Goal: Check status: Check status

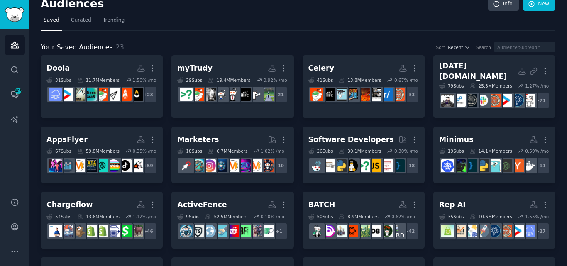
scroll to position [9, 0]
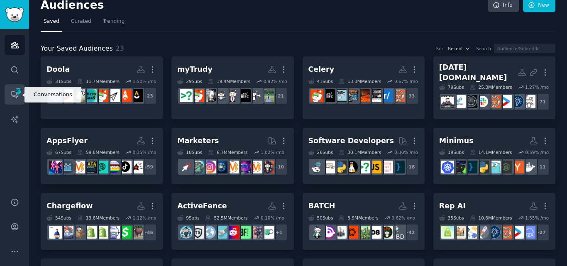
click at [20, 91] on span "403" at bounding box center [18, 91] width 7 height 6
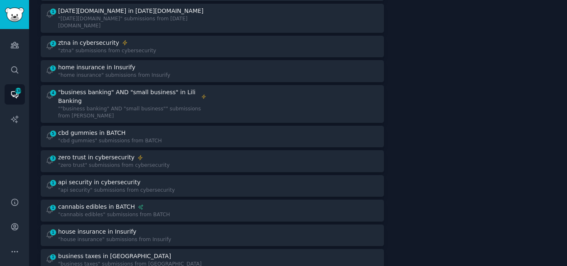
scroll to position [290, 0]
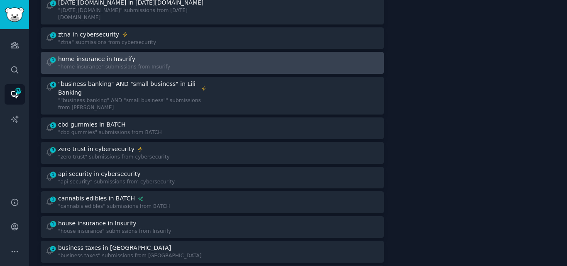
click at [153, 55] on div "home insurance in Insurify" at bounding box center [114, 59] width 112 height 9
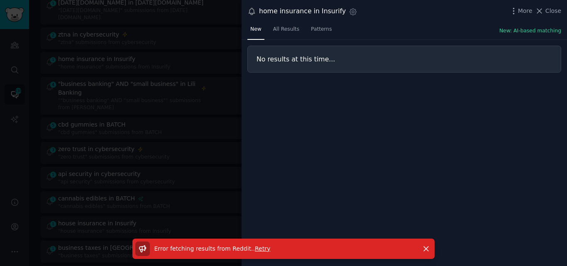
click at [255, 248] on span "Retry" at bounding box center [262, 249] width 15 height 7
click at [543, 11] on icon at bounding box center [539, 11] width 9 height 9
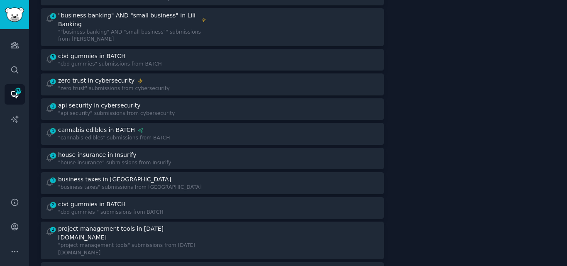
scroll to position [362, 0]
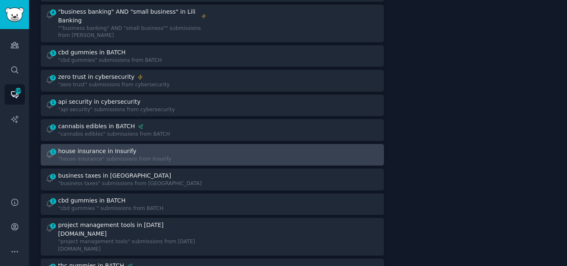
click at [93, 147] on div "house insurance in Insurify" at bounding box center [97, 151] width 79 height 9
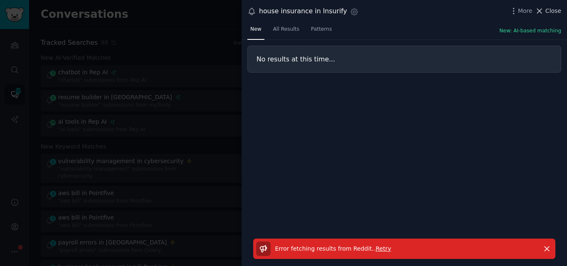
click at [548, 12] on span "Close" at bounding box center [554, 11] width 16 height 9
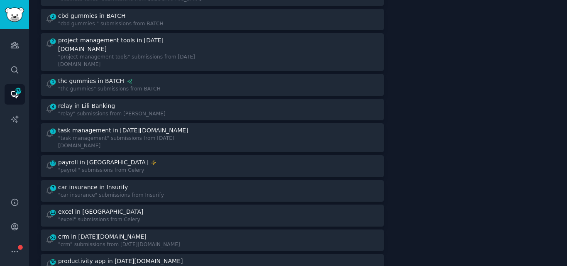
scroll to position [551, 0]
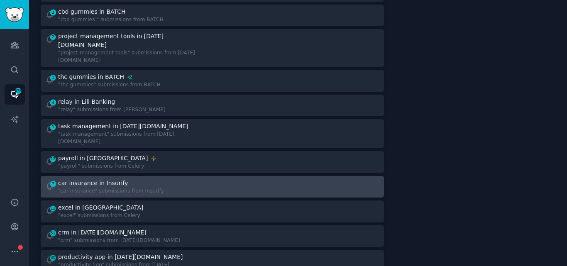
click at [87, 179] on div "car insurance in Insurify" at bounding box center [93, 183] width 70 height 9
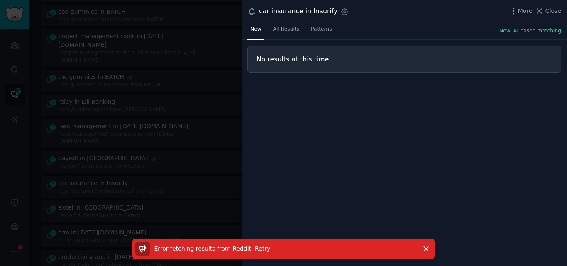
click at [255, 250] on span "Retry" at bounding box center [262, 249] width 15 height 7
